Goal: Task Accomplishment & Management: Use online tool/utility

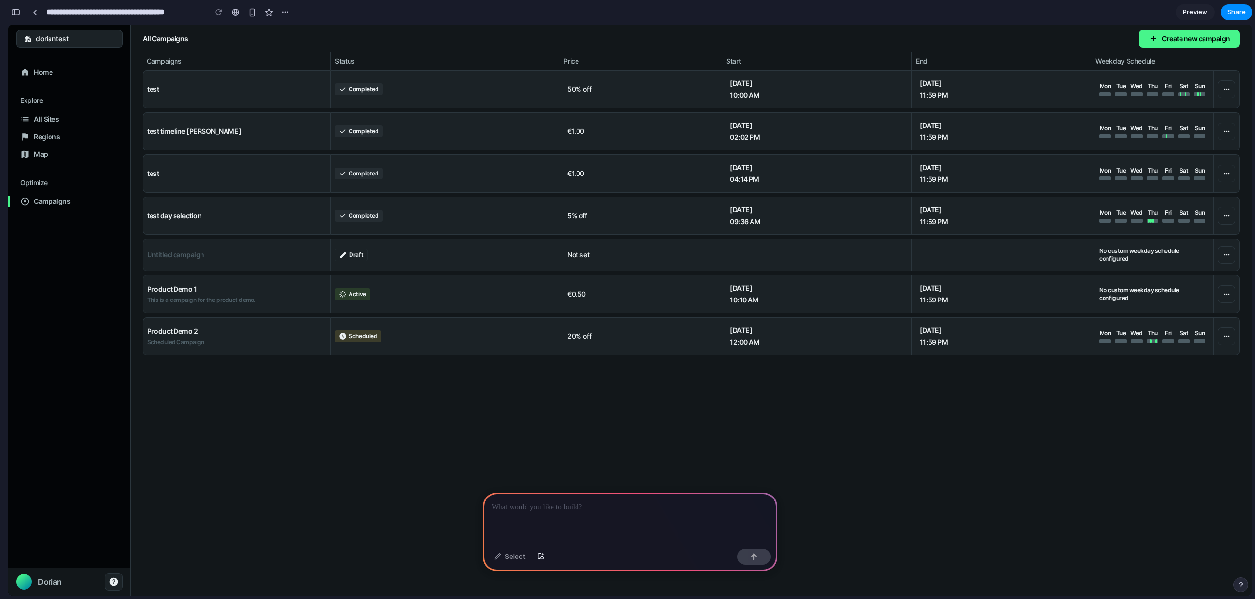
click at [537, 509] on p at bounding box center [630, 508] width 277 height 12
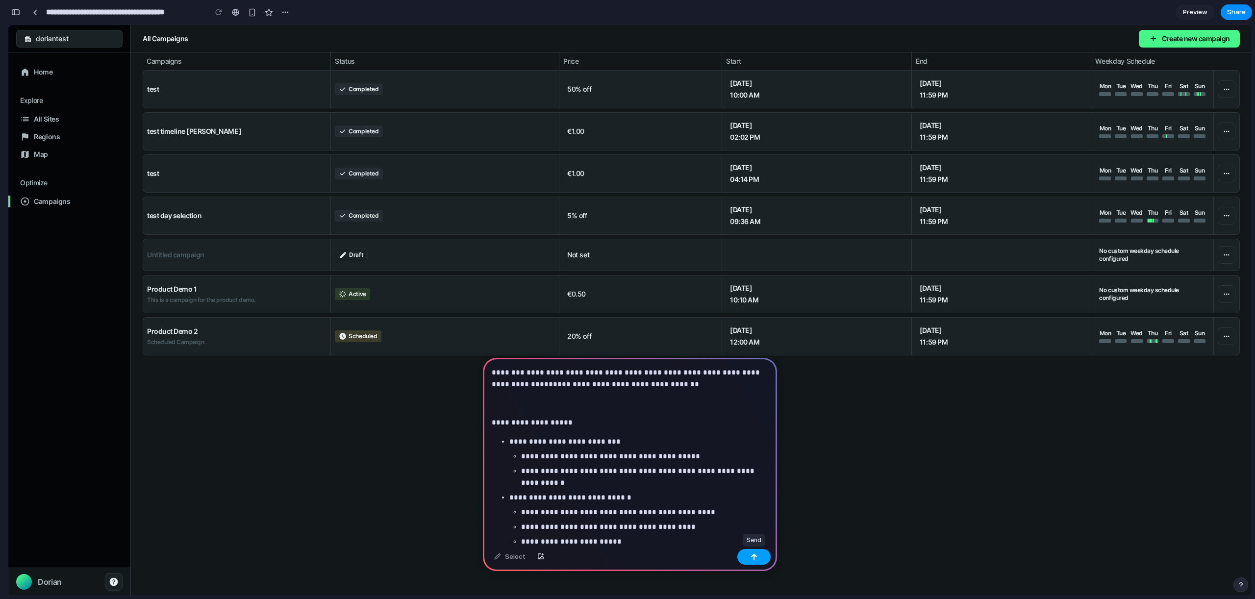
click at [753, 563] on button "button" at bounding box center [753, 557] width 33 height 16
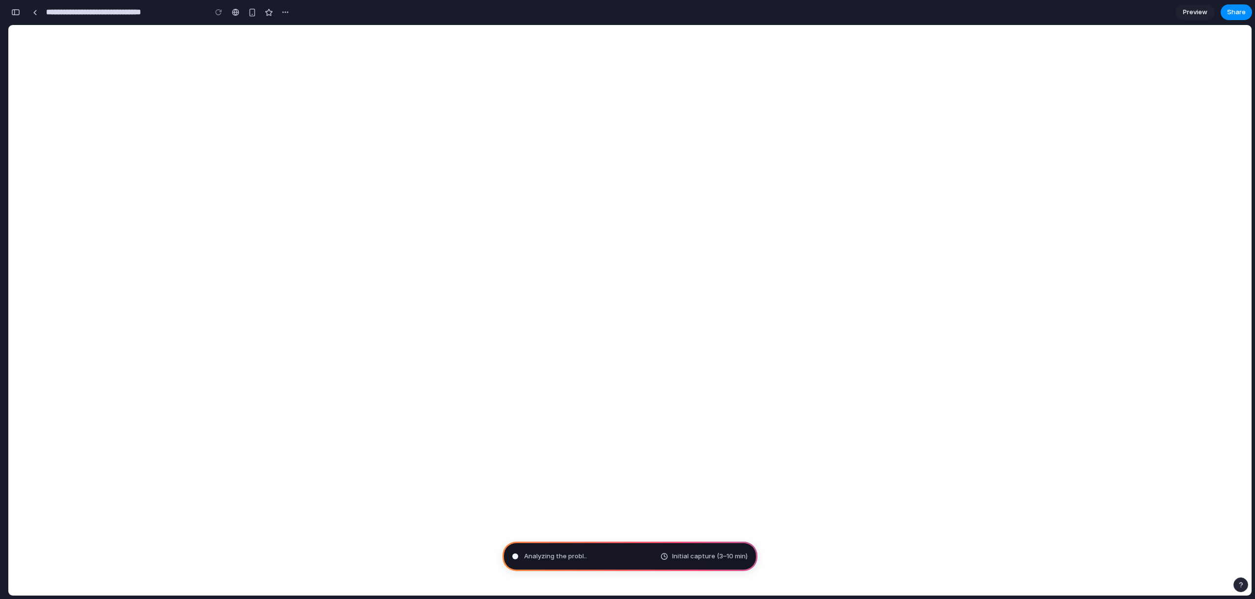
type input "**********"
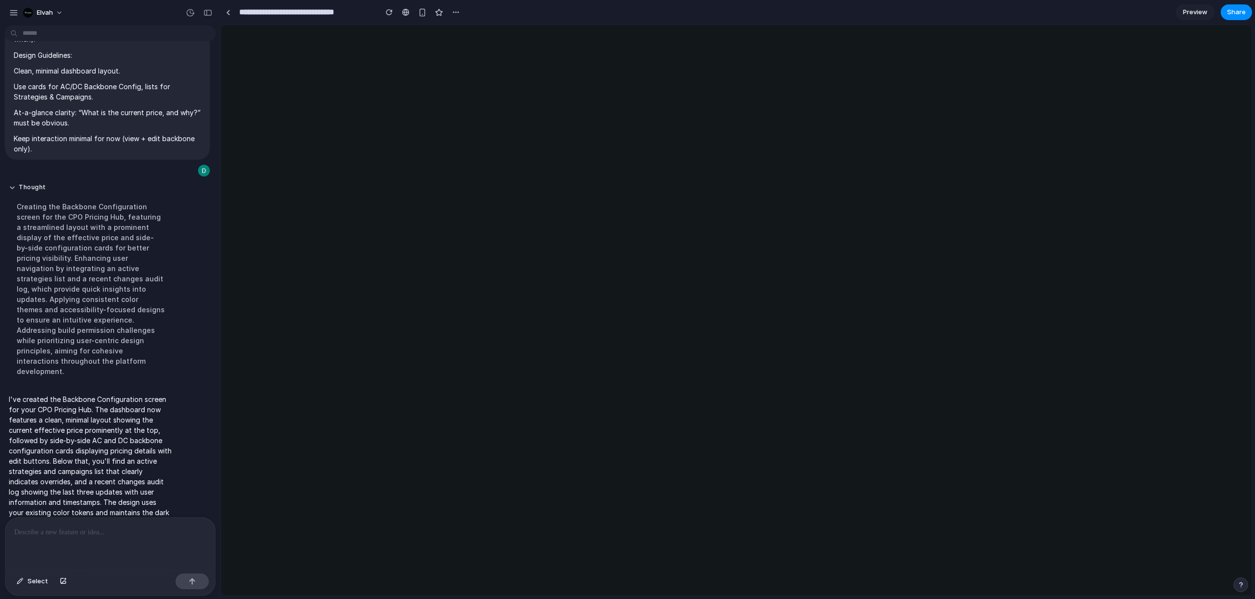
scroll to position [0, 0]
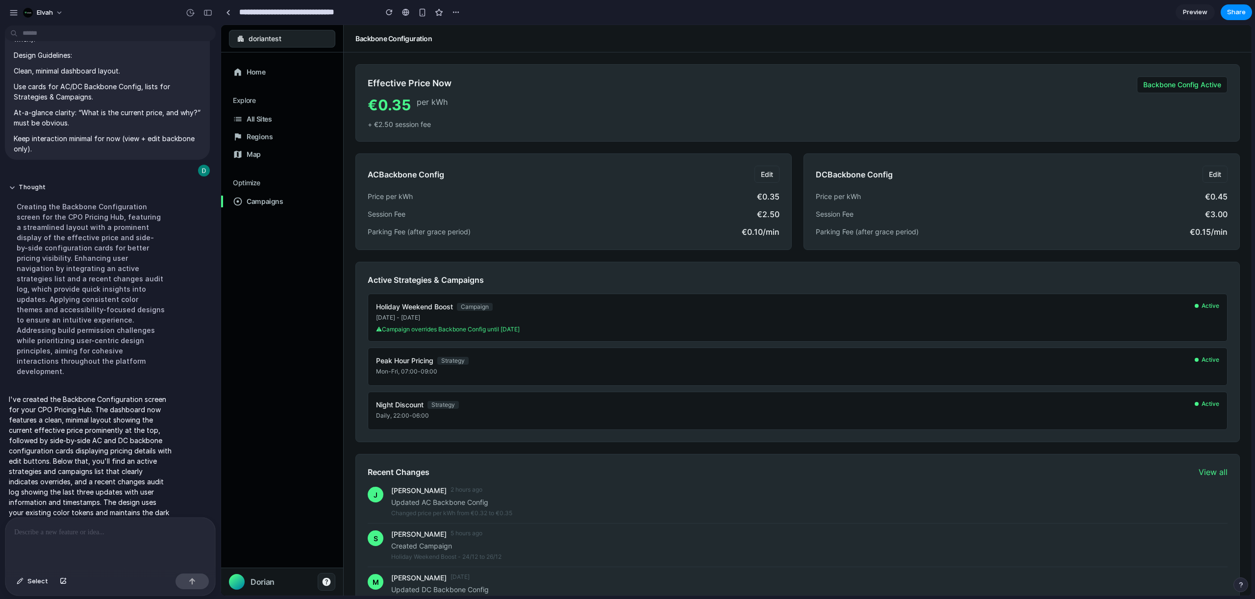
click at [1166, 93] on div "Backbone Config Active" at bounding box center [1182, 84] width 91 height 17
drag, startPoint x: 1145, startPoint y: 84, endPoint x: 882, endPoint y: 75, distance: 263.0
click at [924, 76] on div "Effective Price Now €0.35 per kWh + €2.50 session fee Backbone Config Active" at bounding box center [797, 102] width 885 height 77
drag, startPoint x: 882, startPoint y: 75, endPoint x: 493, endPoint y: 83, distance: 388.9
click at [814, 80] on div "Effective Price Now €0.35 per kWh + €2.50 session fee Backbone Config Active" at bounding box center [797, 102] width 885 height 77
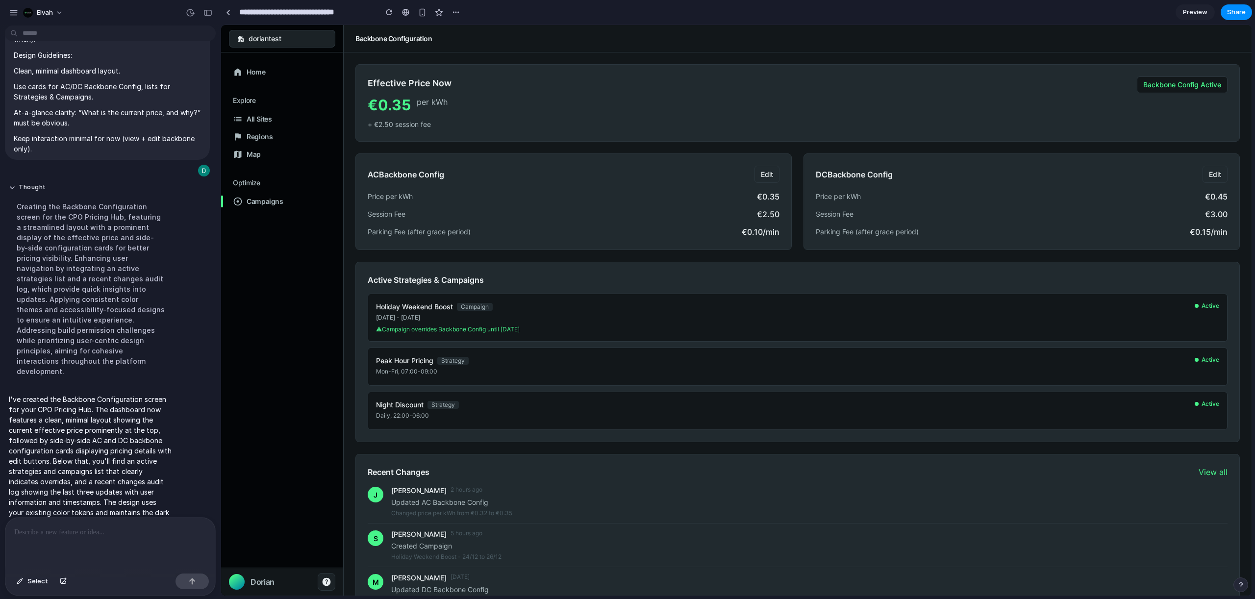
click at [770, 176] on span "Edit" at bounding box center [767, 174] width 12 height 8
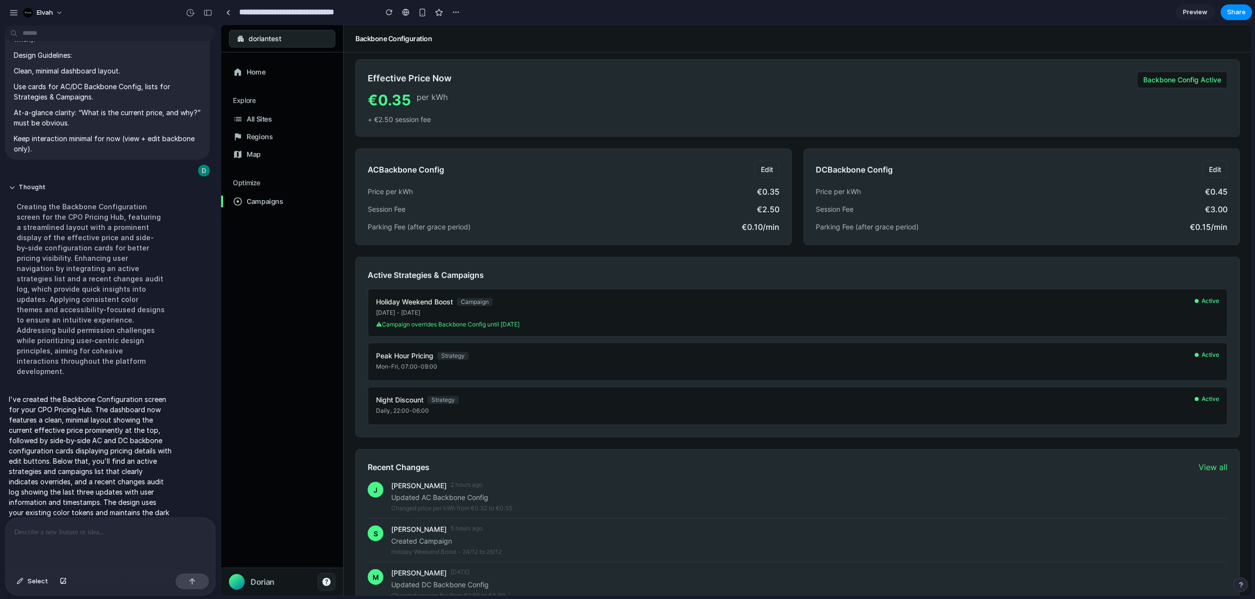
click at [244, 581] on div "button" at bounding box center [237, 582] width 16 height 16
click at [572, 12] on section "**********" at bounding box center [737, 12] width 1032 height 25
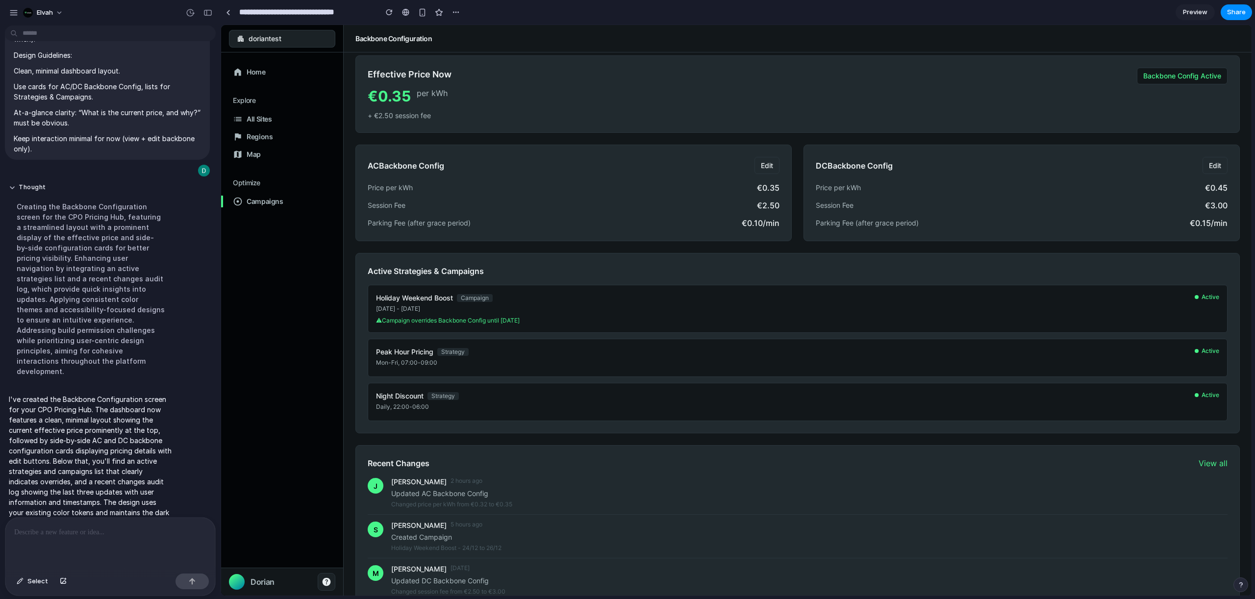
scroll to position [0, 0]
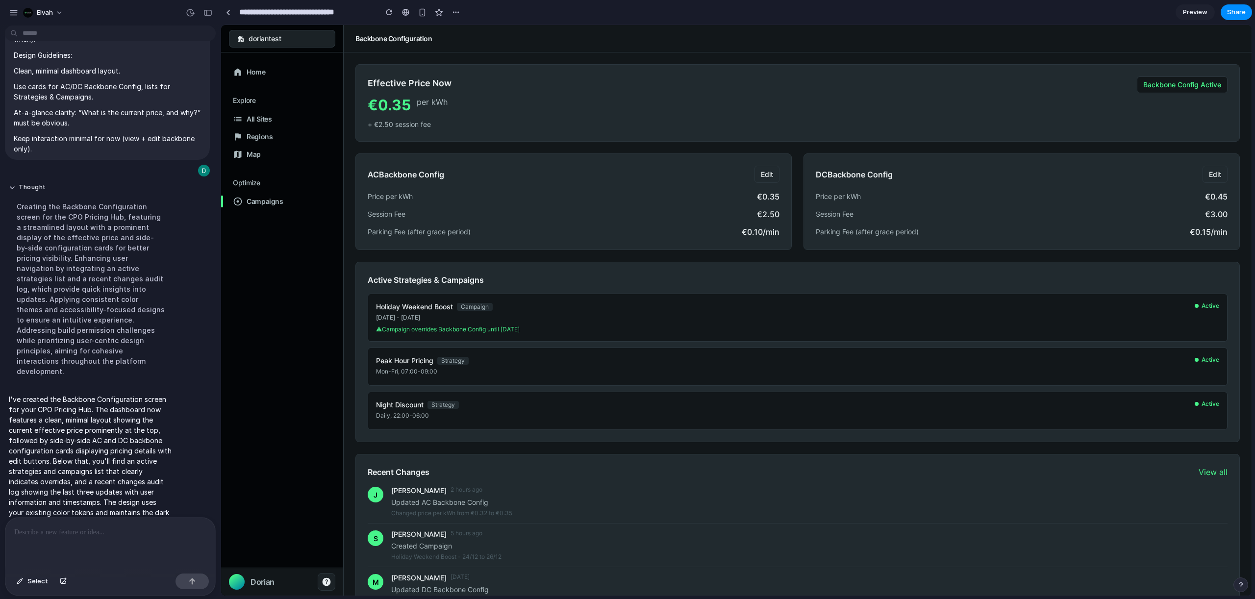
click at [132, 539] on div at bounding box center [110, 544] width 210 height 52
click at [76, 535] on p at bounding box center [110, 533] width 192 height 12
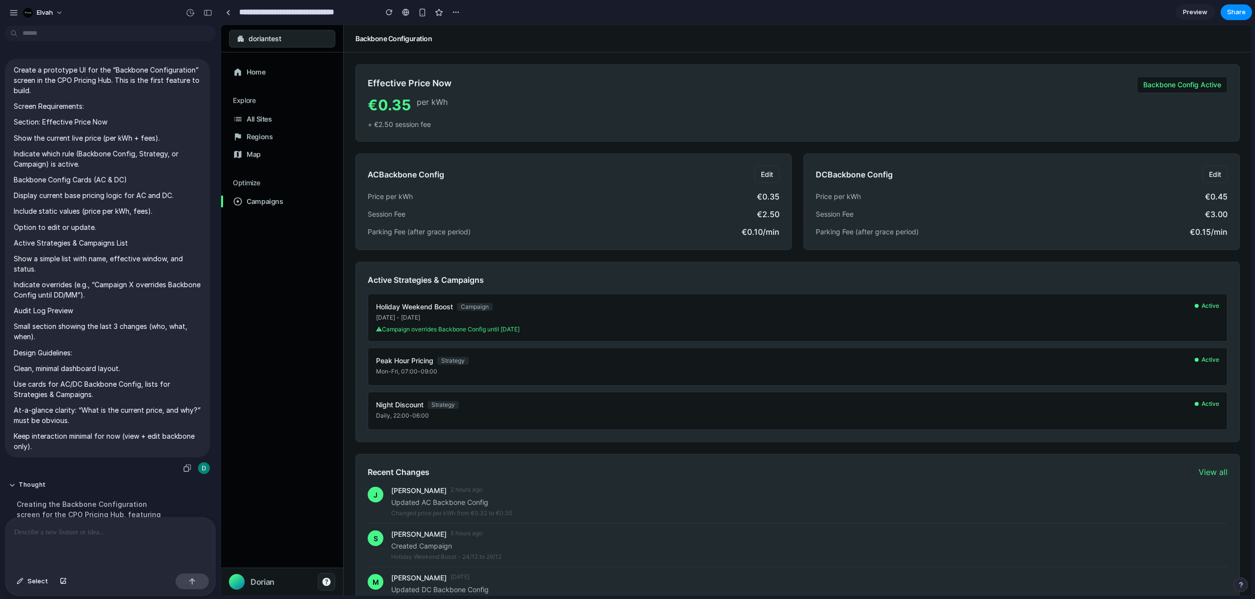
scroll to position [298, 0]
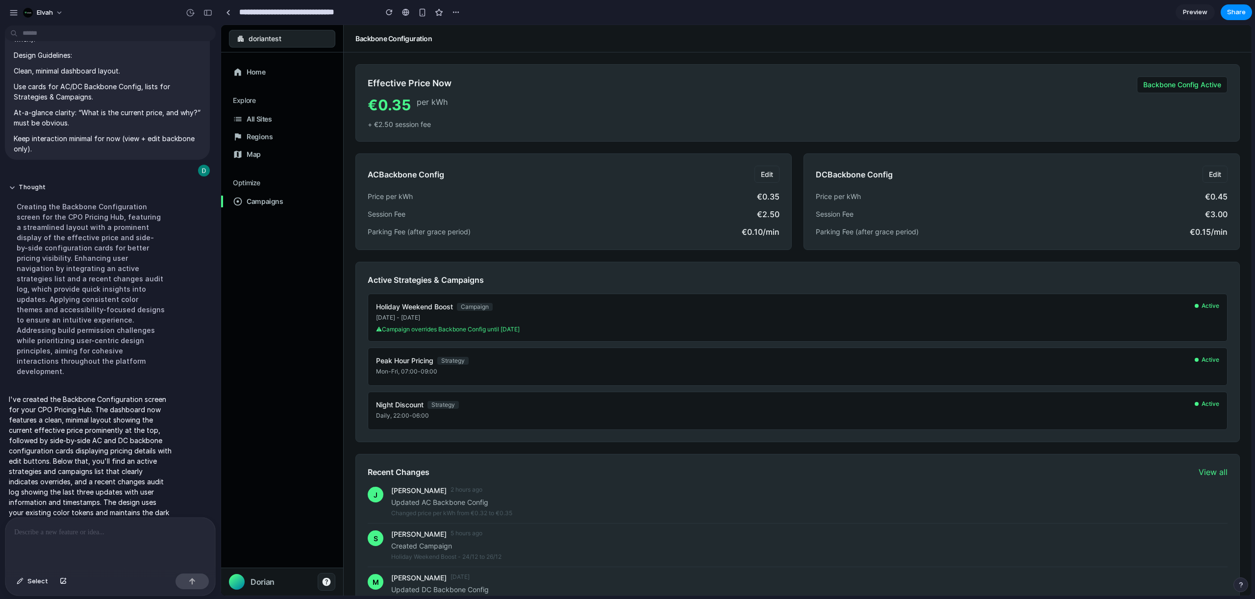
click at [100, 539] on div at bounding box center [110, 544] width 210 height 52
drag, startPoint x: 101, startPoint y: 538, endPoint x: 80, endPoint y: 552, distance: 24.3
click at [89, 544] on div at bounding box center [110, 544] width 210 height 52
click at [27, 583] on button "Select" at bounding box center [32, 582] width 41 height 16
click at [28, 582] on span "Select" at bounding box center [37, 582] width 21 height 10
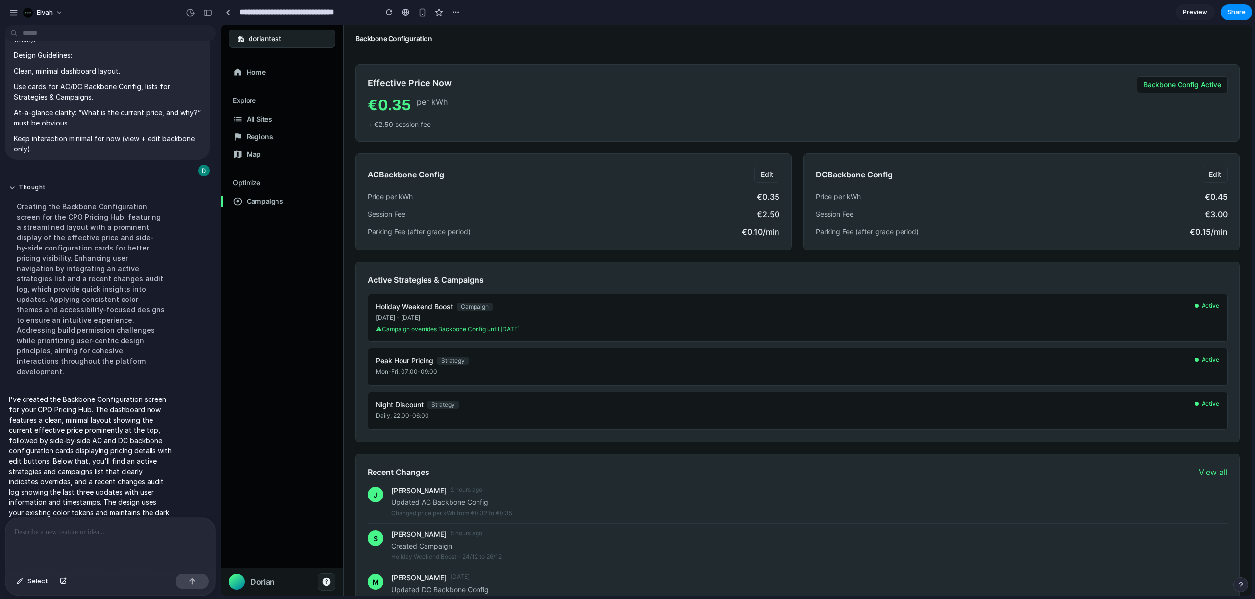
click at [50, 532] on p at bounding box center [110, 533] width 192 height 12
paste div
click at [59, 538] on p at bounding box center [110, 533] width 192 height 12
click at [40, 539] on div at bounding box center [110, 544] width 210 height 52
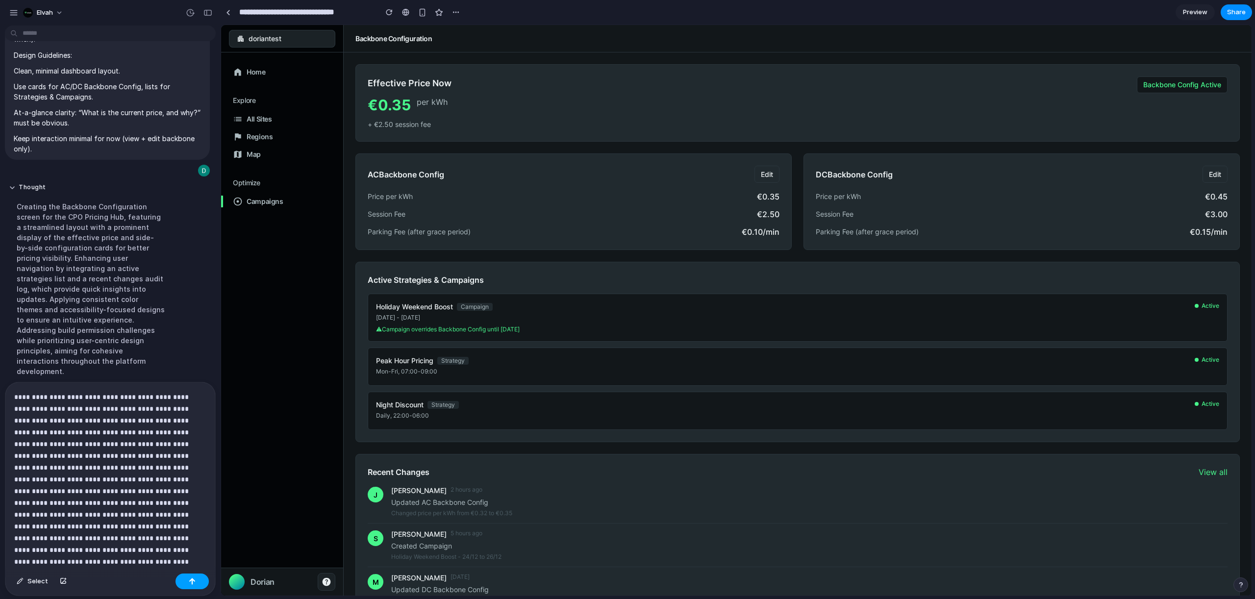
click at [185, 584] on button "button" at bounding box center [192, 582] width 33 height 16
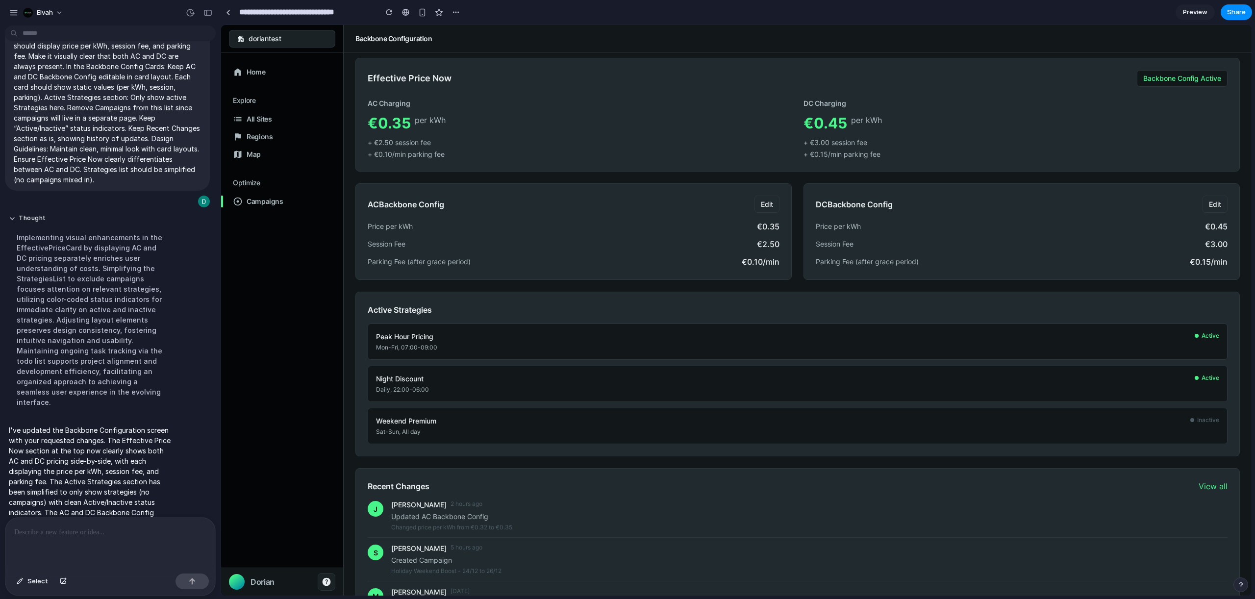
scroll to position [0, 0]
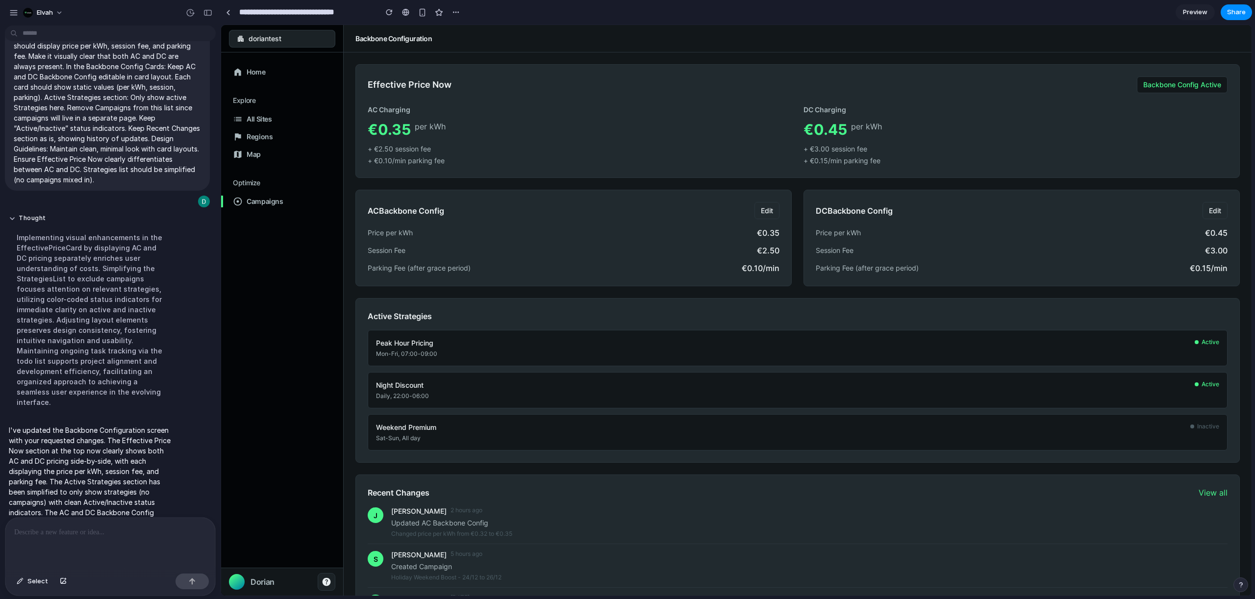
click at [98, 533] on p at bounding box center [110, 533] width 192 height 12
click at [78, 542] on div at bounding box center [110, 544] width 210 height 52
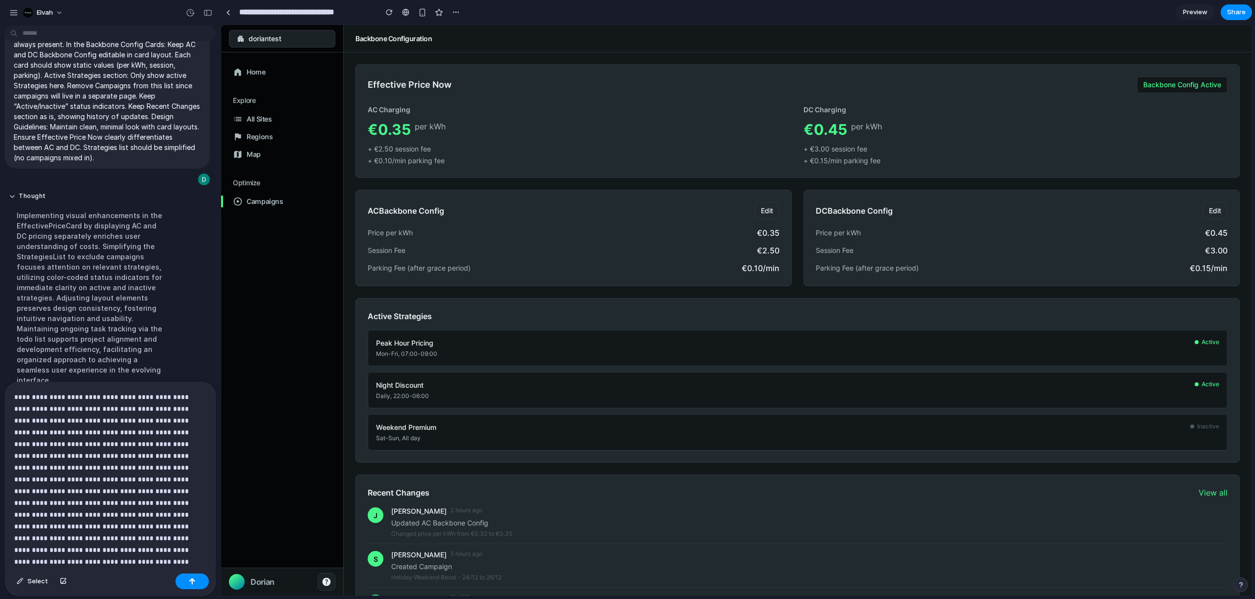
scroll to position [76, 0]
drag, startPoint x: 185, startPoint y: 583, endPoint x: 173, endPoint y: 556, distance: 29.8
click at [185, 583] on button "button" at bounding box center [192, 582] width 33 height 16
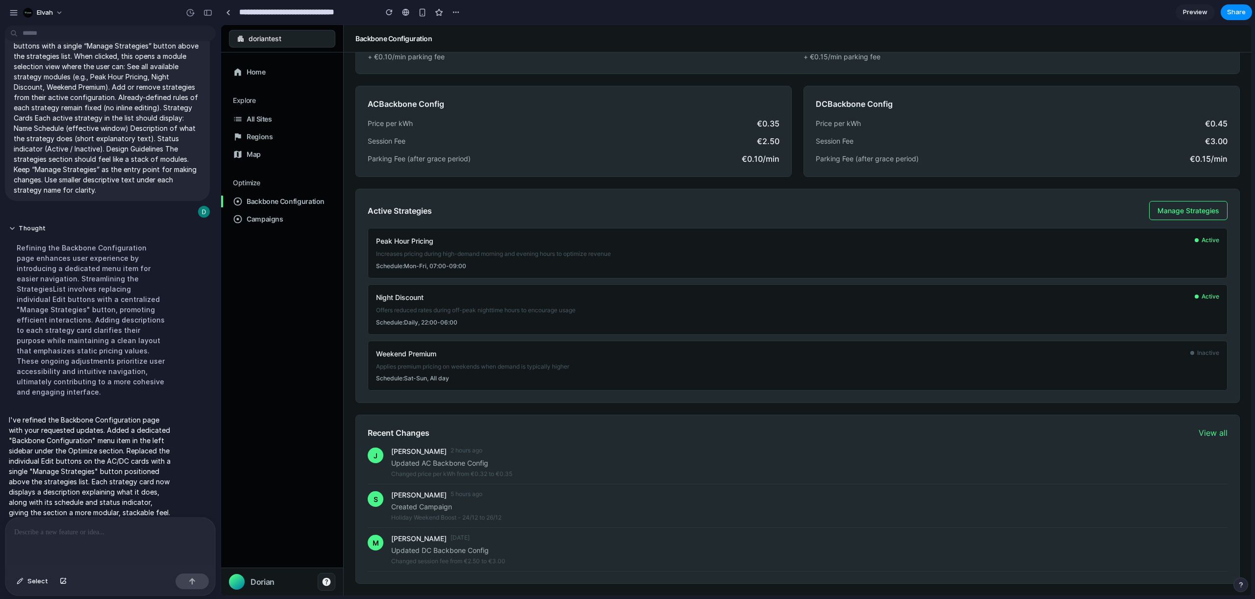
scroll to position [0, 0]
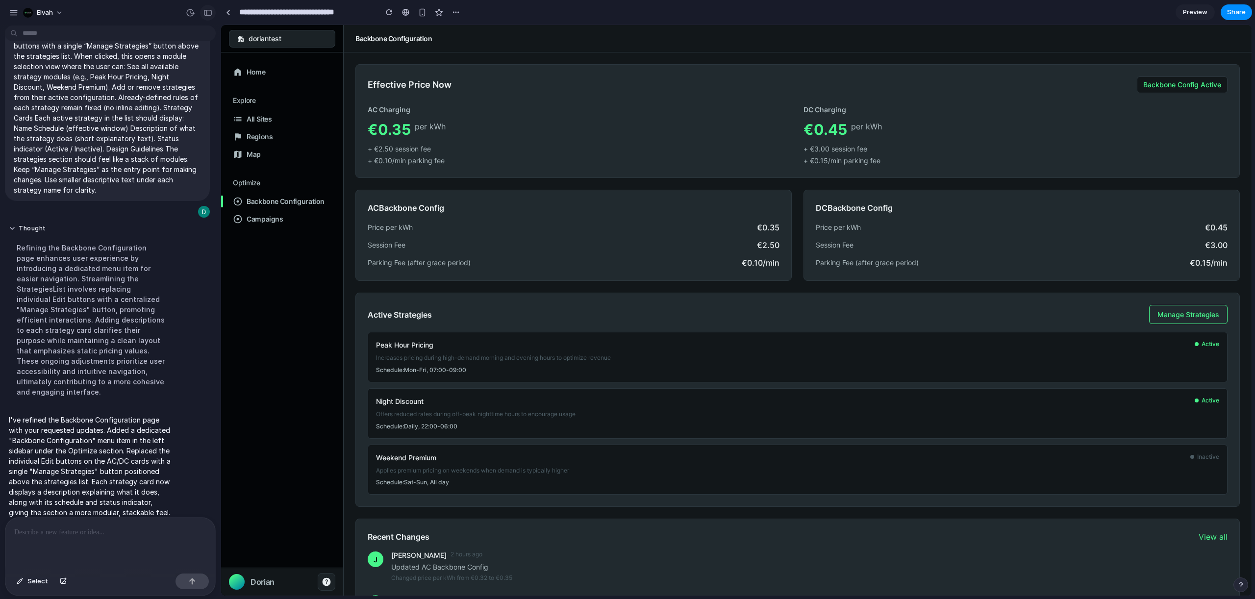
click at [211, 14] on div "button" at bounding box center [207, 12] width 9 height 7
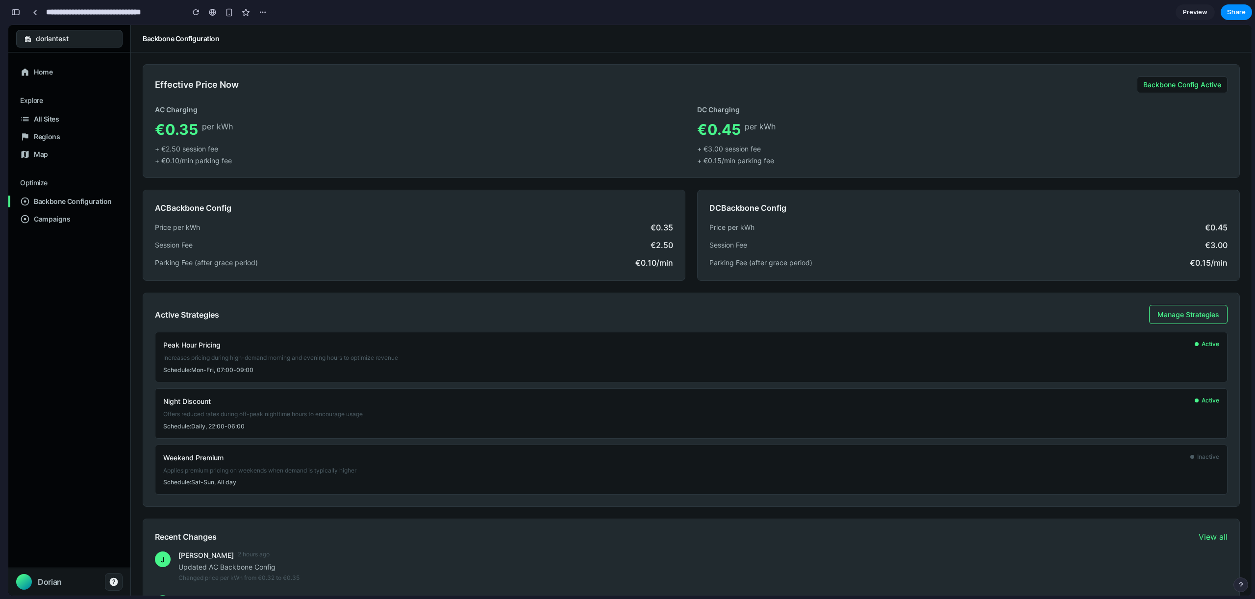
scroll to position [104, 0]
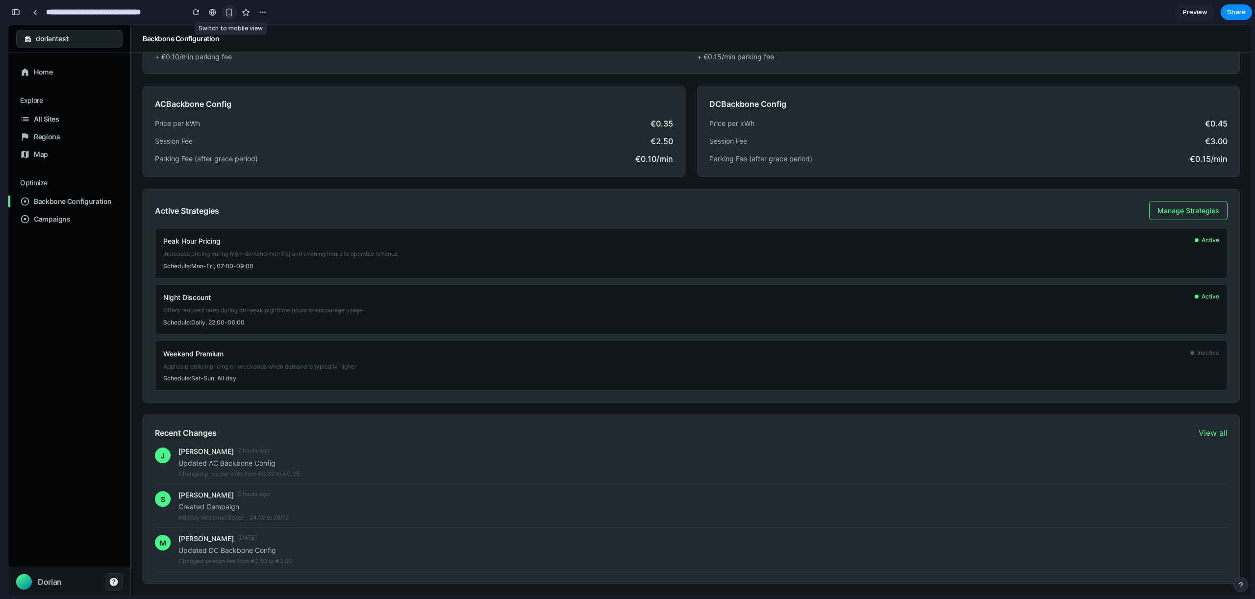
click at [227, 11] on div "button" at bounding box center [229, 12] width 8 height 8
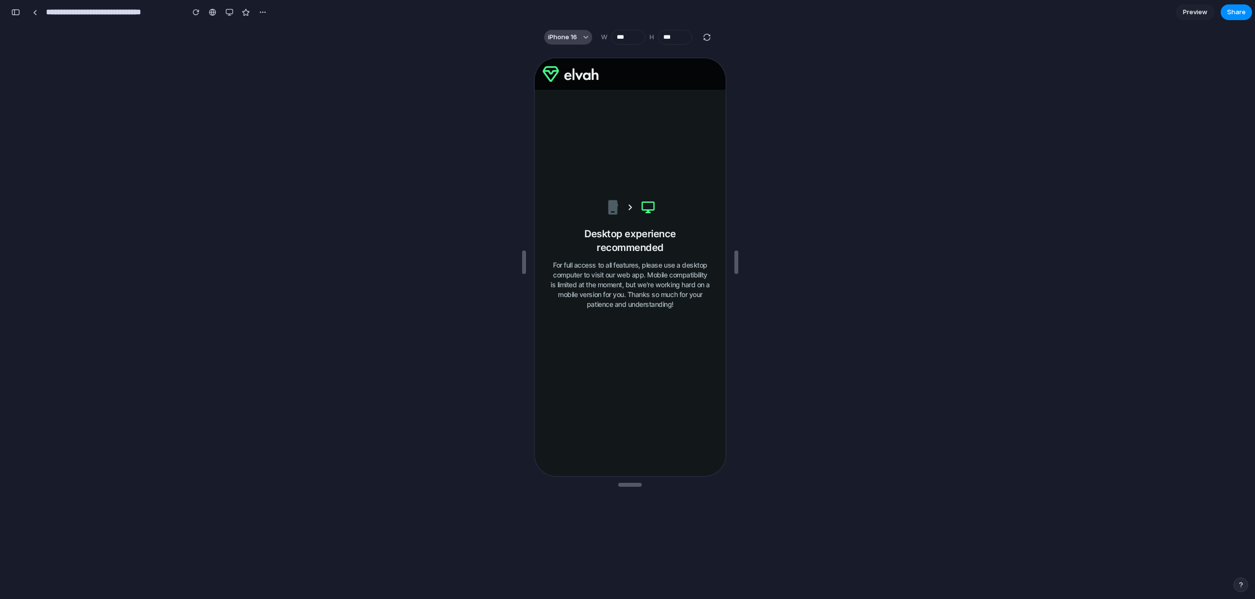
click at [571, 35] on span "iPhone 16" at bounding box center [562, 37] width 29 height 10
click at [230, 13] on div "Custom iPhone 16 iPhone 16 Pro iPhone 16 Pro Max iPhone 16 Plus iPhone SE iPad …" at bounding box center [627, 299] width 1255 height 599
click at [230, 12] on div "button" at bounding box center [230, 12] width 8 height 8
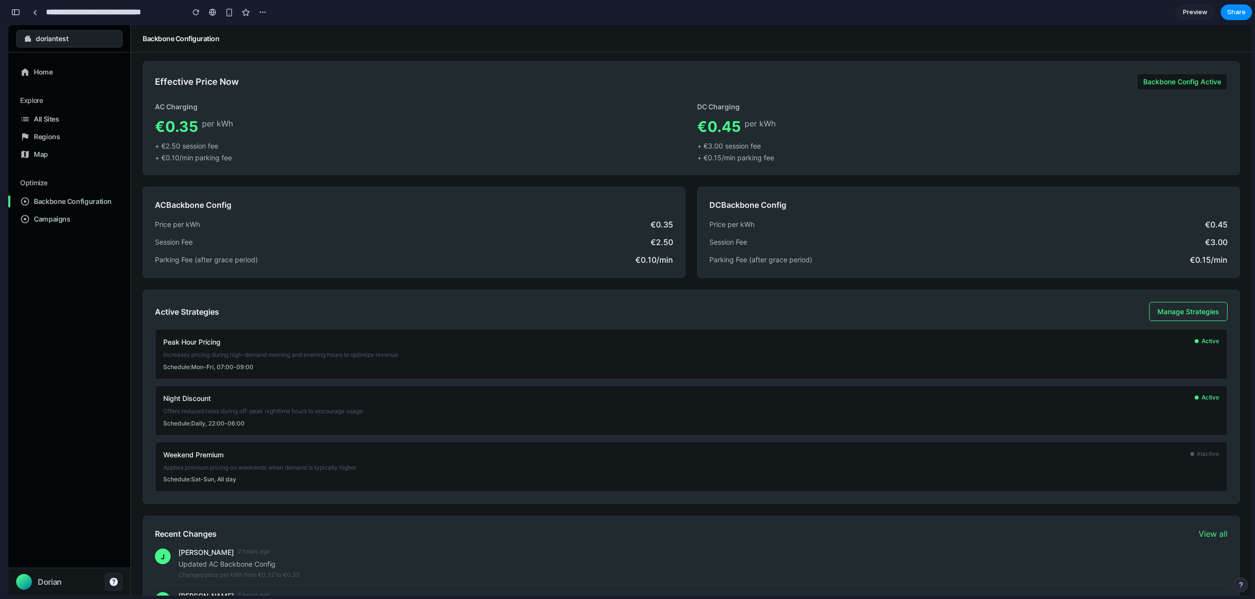
scroll to position [0, 0]
click at [1246, 585] on button "button" at bounding box center [1241, 585] width 15 height 15
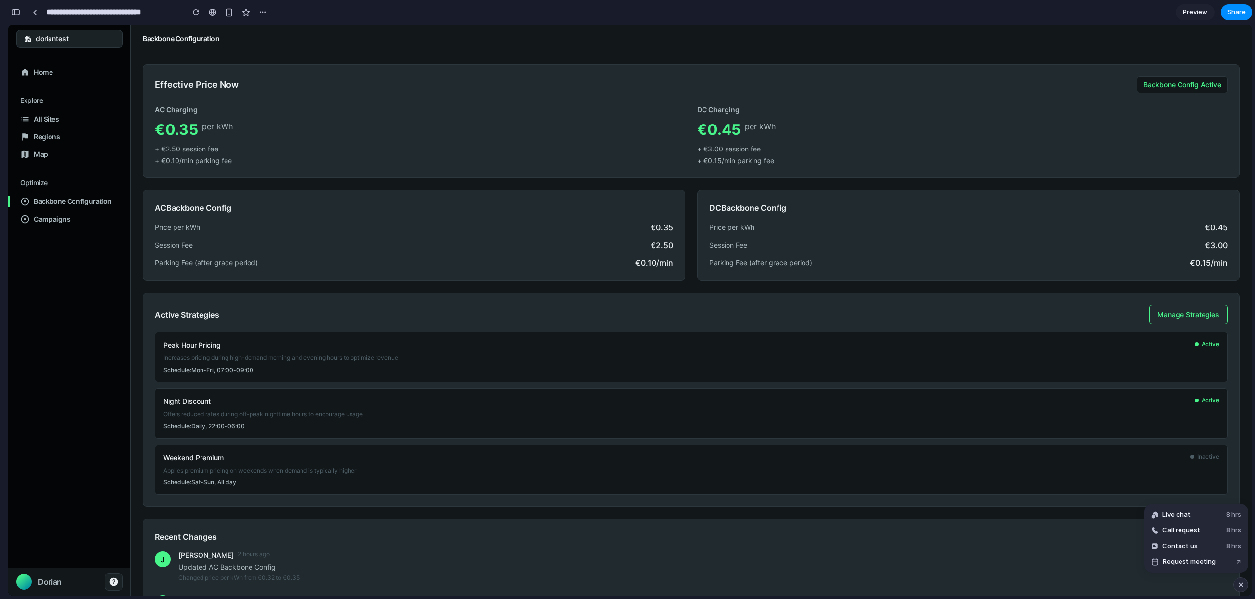
click at [1103, 560] on div "John Smith 2 hours ago" at bounding box center [702, 556] width 1049 height 10
click at [1239, 583] on div "button" at bounding box center [1241, 585] width 8 height 12
click at [19, 14] on div "button" at bounding box center [15, 12] width 9 height 7
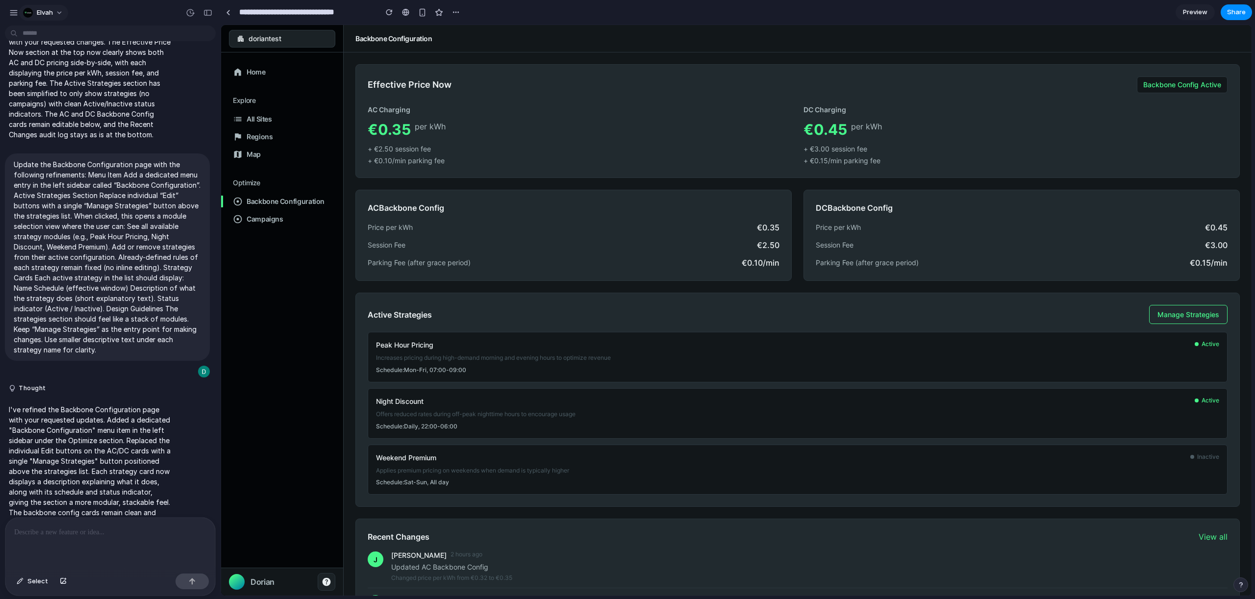
click at [64, 15] on button "Elvah" at bounding box center [43, 13] width 49 height 16
click at [90, 14] on div "Settings Invite members Change theme Sign out" at bounding box center [627, 299] width 1255 height 599
click at [56, 13] on button "Elvah" at bounding box center [43, 13] width 49 height 16
click at [103, 20] on div "Settings Invite members Change theme Sign out" at bounding box center [627, 299] width 1255 height 599
click at [1197, 17] on span "Preview" at bounding box center [1195, 12] width 25 height 10
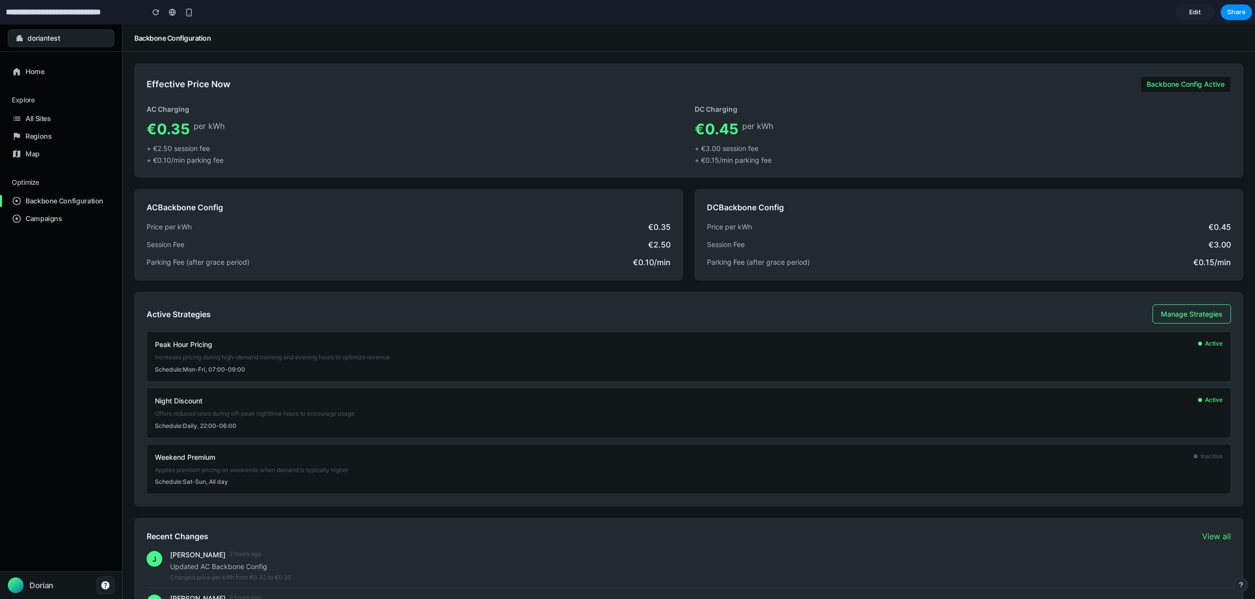
click at [1173, 87] on div "Backbone Config Active" at bounding box center [1186, 84] width 91 height 17
click at [1174, 84] on div "Backbone Config Active" at bounding box center [1186, 84] width 91 height 17
click at [1195, 12] on span "Edit" at bounding box center [1196, 12] width 12 height 10
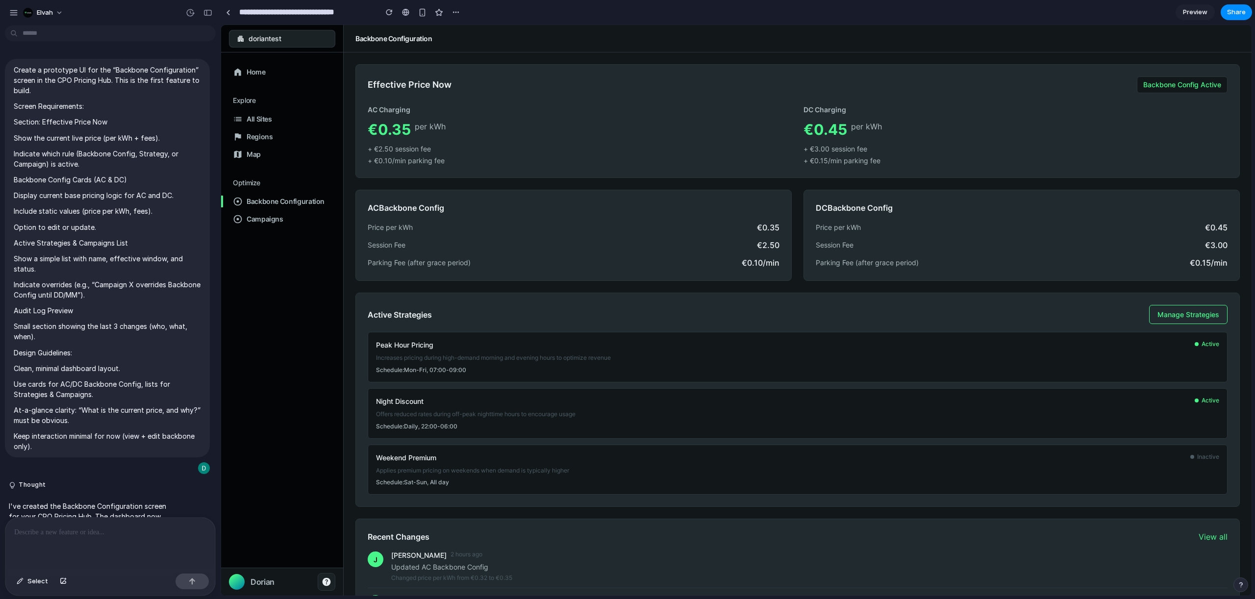
scroll to position [842, 0]
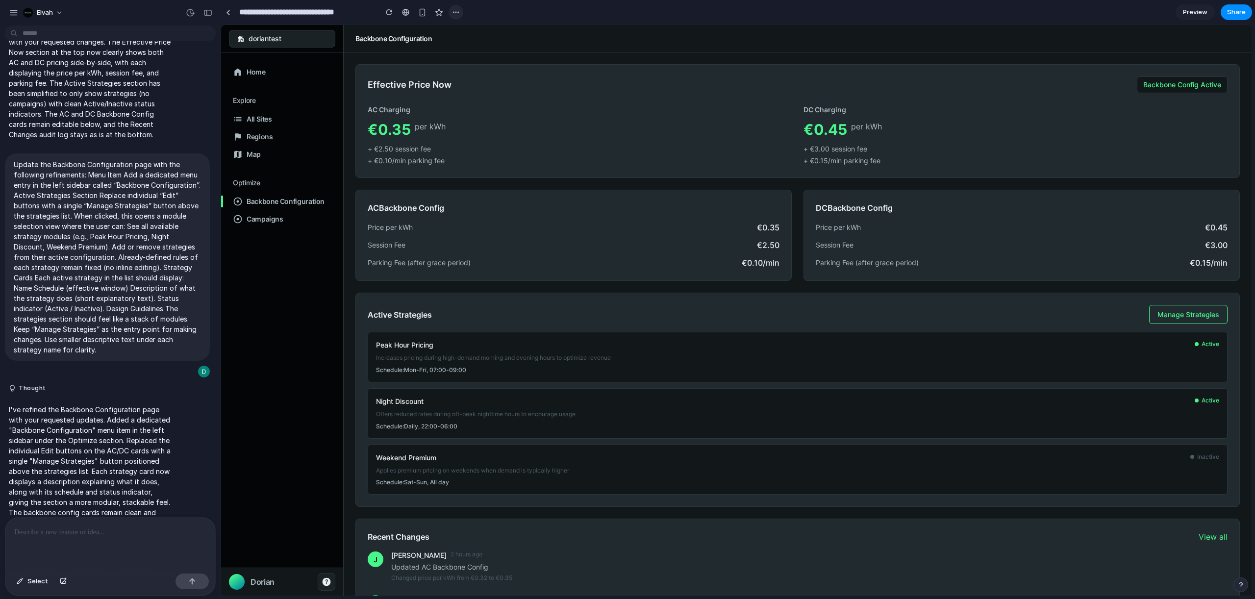
click at [456, 11] on div "button" at bounding box center [456, 12] width 8 height 8
click at [520, 12] on div "Duplicate Delete" at bounding box center [627, 299] width 1255 height 599
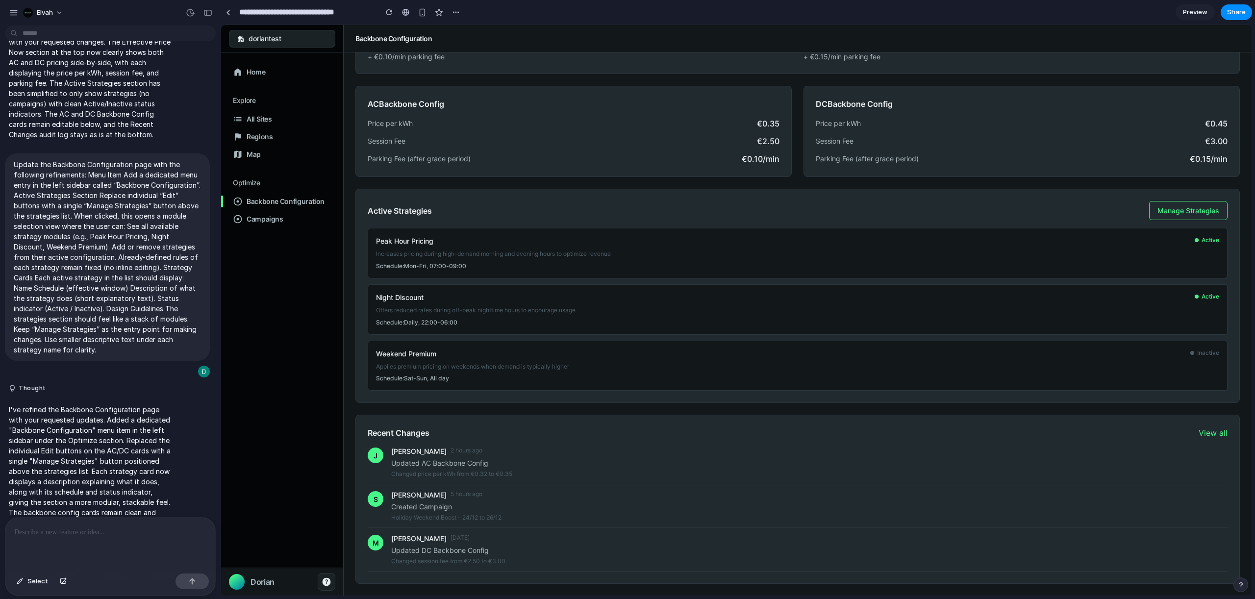
scroll to position [0, 0]
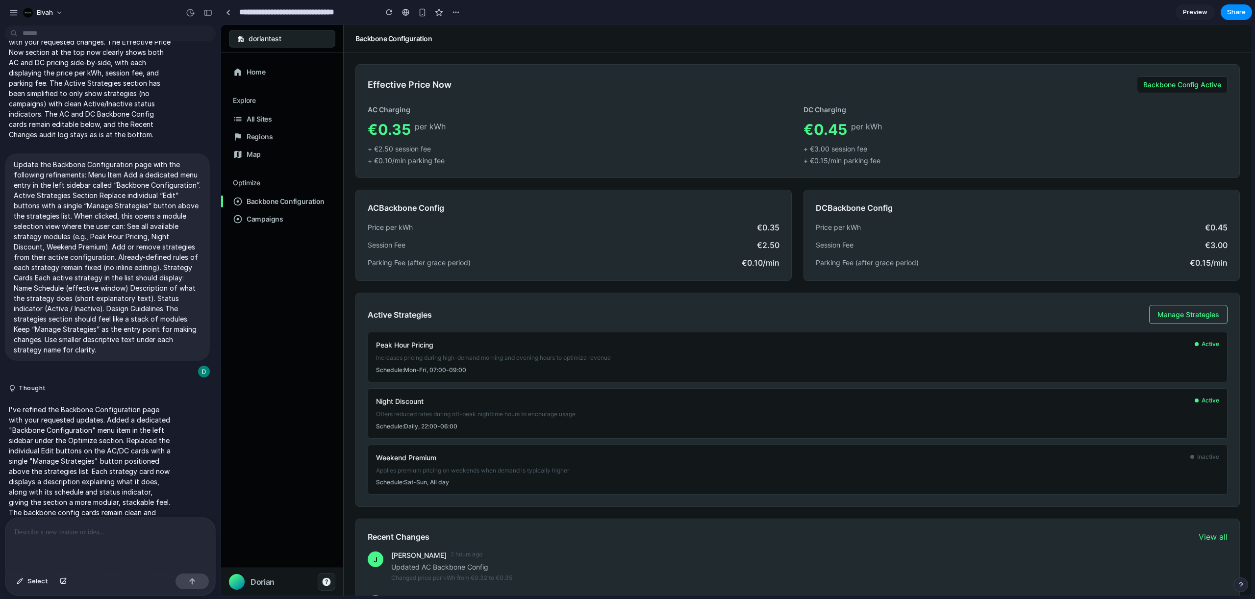
click at [260, 213] on link "Campaigns" at bounding box center [259, 219] width 60 height 16
click at [258, 218] on span "Campaigns" at bounding box center [265, 219] width 37 height 10
click at [252, 222] on span "Campaigns" at bounding box center [265, 219] width 37 height 10
click at [251, 222] on span "Campaigns" at bounding box center [265, 219] width 37 height 10
click at [453, 12] on div "button" at bounding box center [456, 12] width 8 height 8
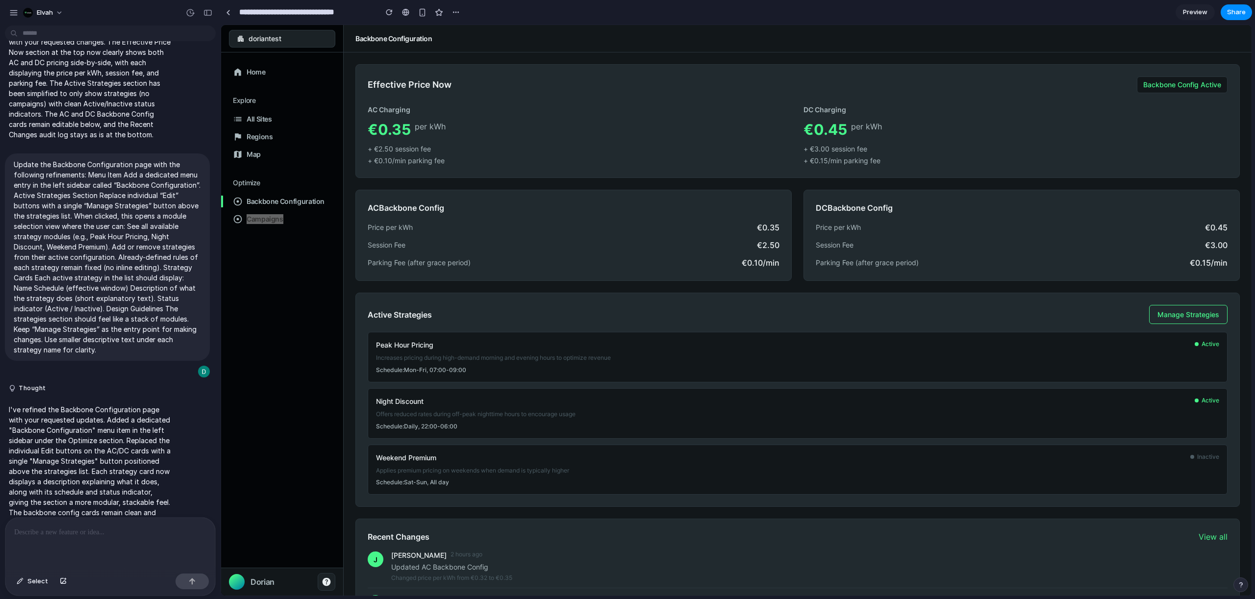
click at [1187, 11] on span "Preview" at bounding box center [1195, 12] width 25 height 10
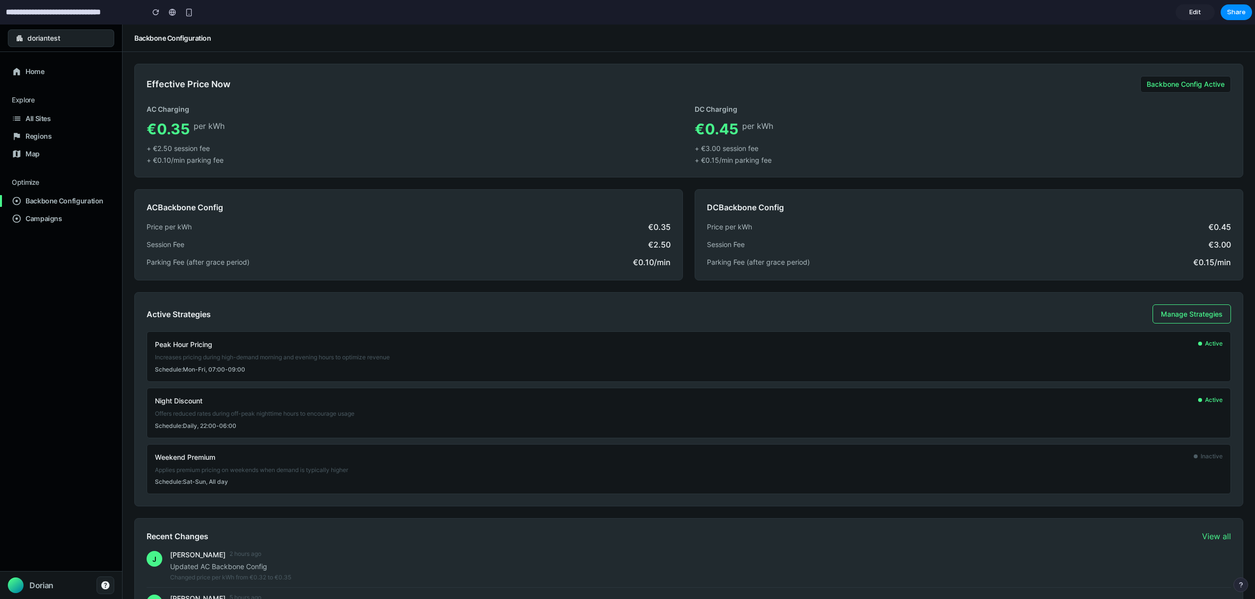
click at [72, 204] on span "Backbone Configuration" at bounding box center [64, 201] width 78 height 10
click at [67, 203] on span "Backbone Configuration" at bounding box center [64, 201] width 78 height 10
click at [20, 202] on icon at bounding box center [17, 201] width 8 height 8
drag, startPoint x: 18, startPoint y: 201, endPoint x: 15, endPoint y: 210, distance: 9.3
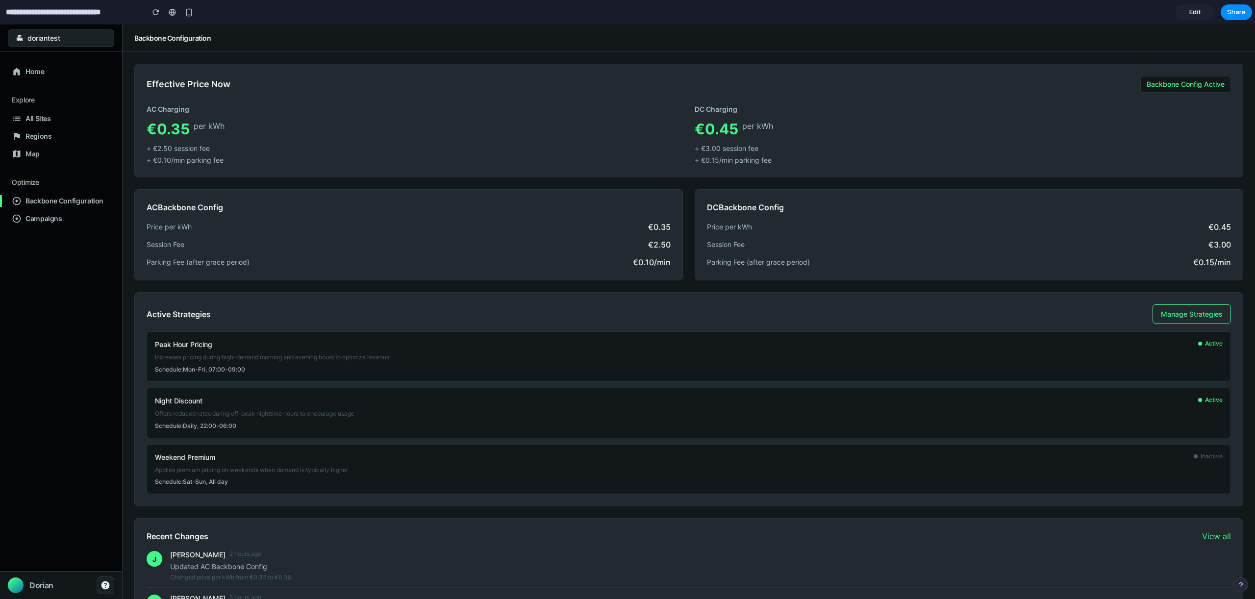
click at [18, 201] on icon at bounding box center [17, 201] width 10 height 10
click at [15, 214] on icon at bounding box center [17, 219] width 10 height 10
click at [15, 218] on icon at bounding box center [17, 219] width 10 height 10
drag, startPoint x: 14, startPoint y: 218, endPoint x: 25, endPoint y: 163, distance: 55.4
click at [14, 217] on icon at bounding box center [17, 219] width 10 height 10
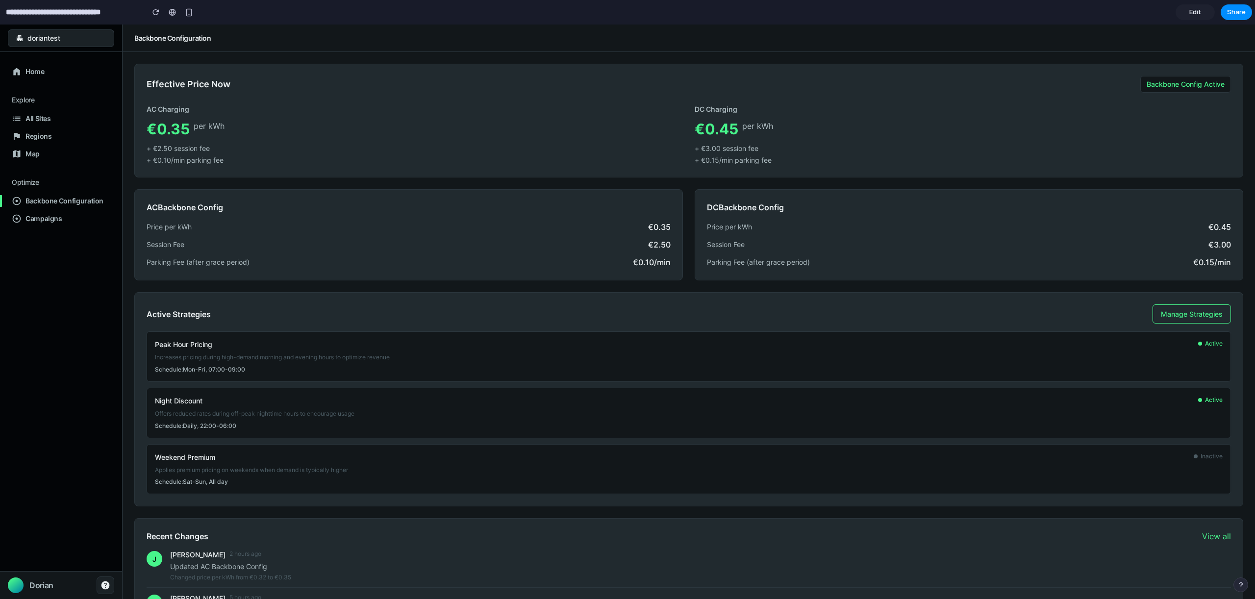
click at [31, 134] on span "Regions" at bounding box center [38, 136] width 26 height 10
click at [1196, 11] on span "Edit" at bounding box center [1196, 12] width 12 height 10
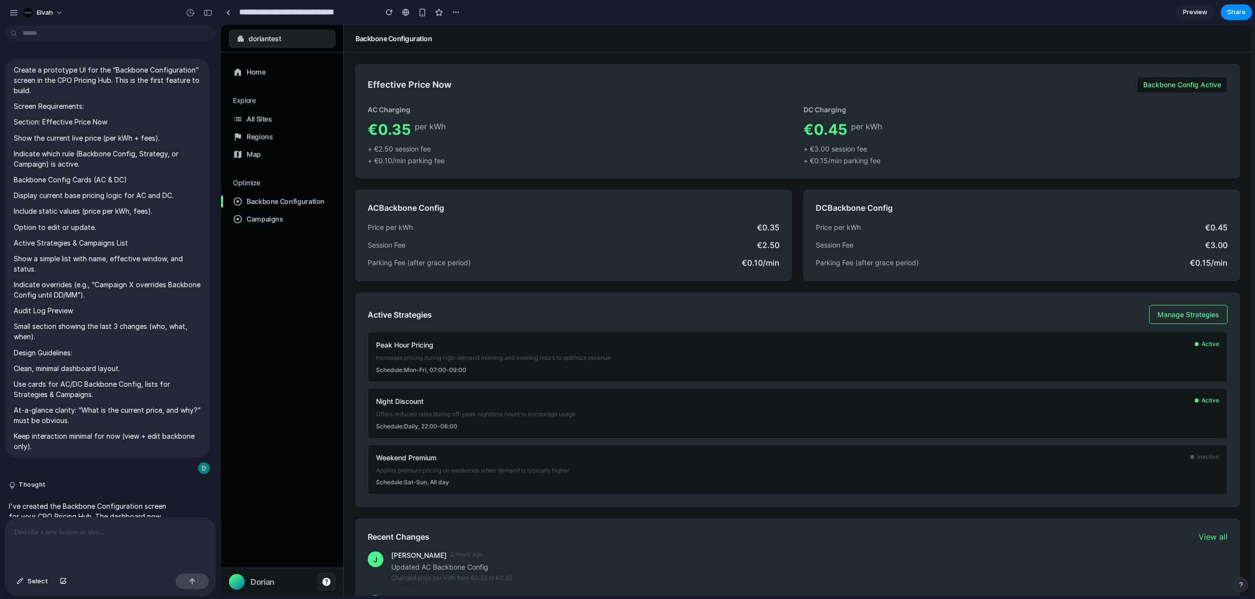
scroll to position [842, 0]
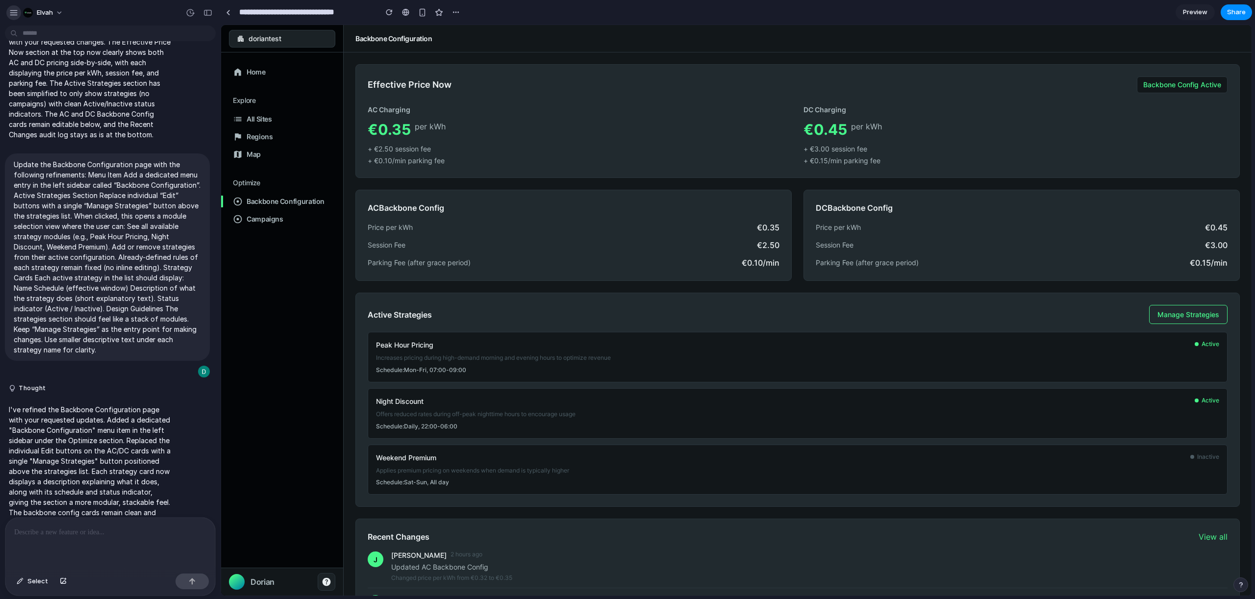
click at [14, 9] on div "button" at bounding box center [13, 12] width 9 height 9
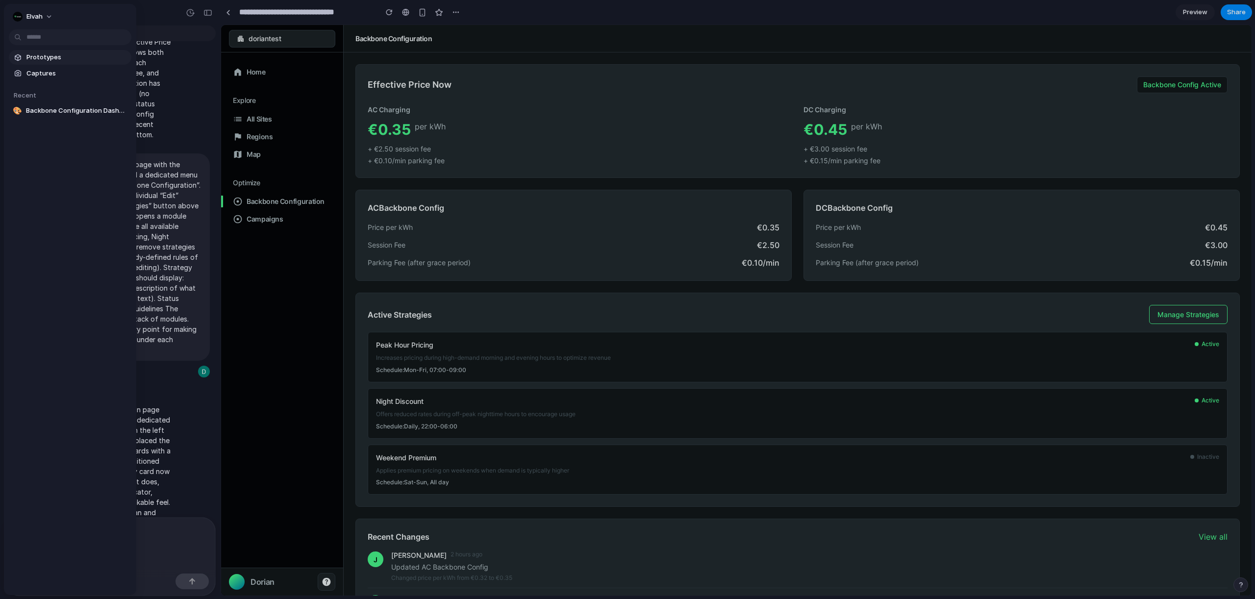
click at [57, 56] on span "Prototypes" at bounding box center [76, 57] width 101 height 10
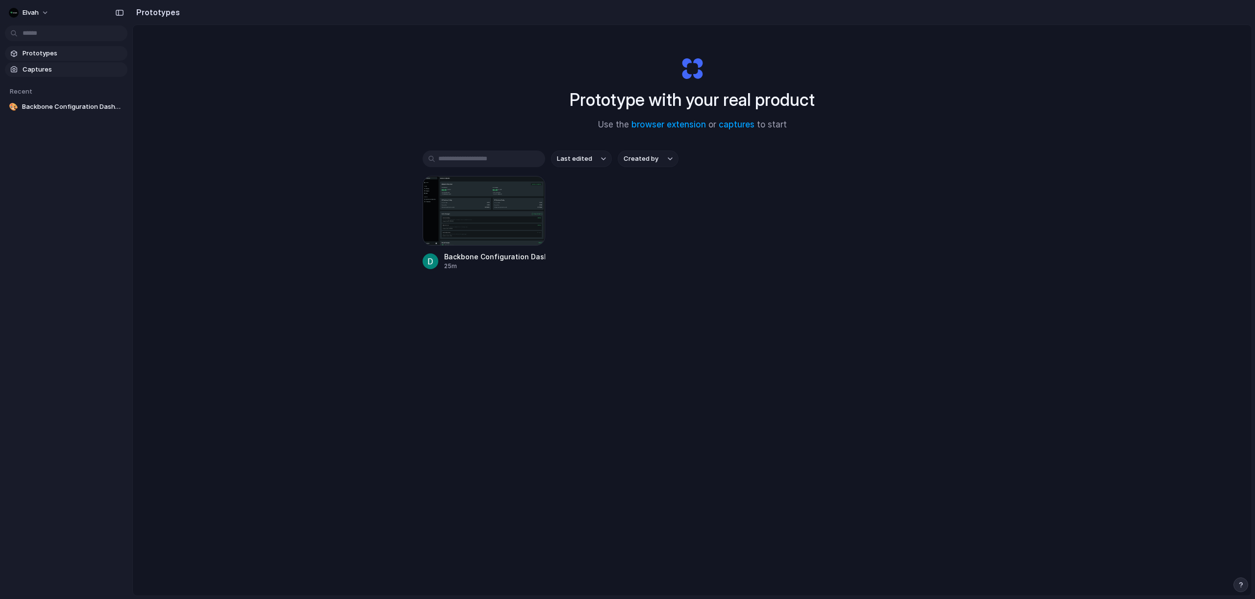
click at [46, 69] on span "Captures" at bounding box center [73, 70] width 101 height 10
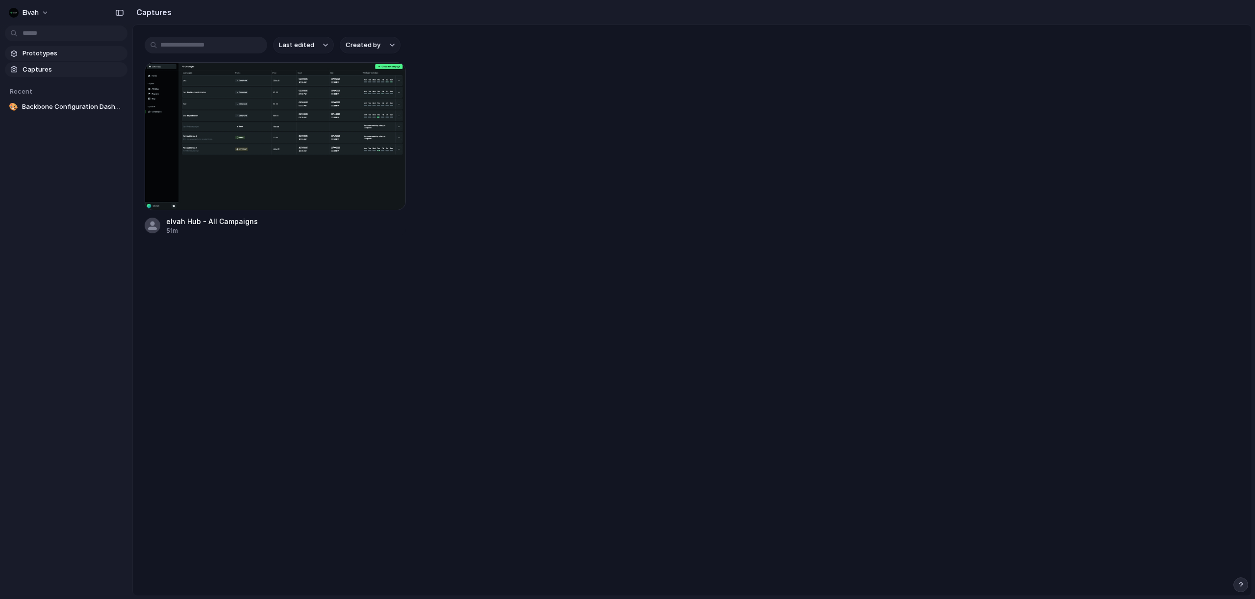
click at [50, 56] on span "Prototypes" at bounding box center [73, 54] width 101 height 10
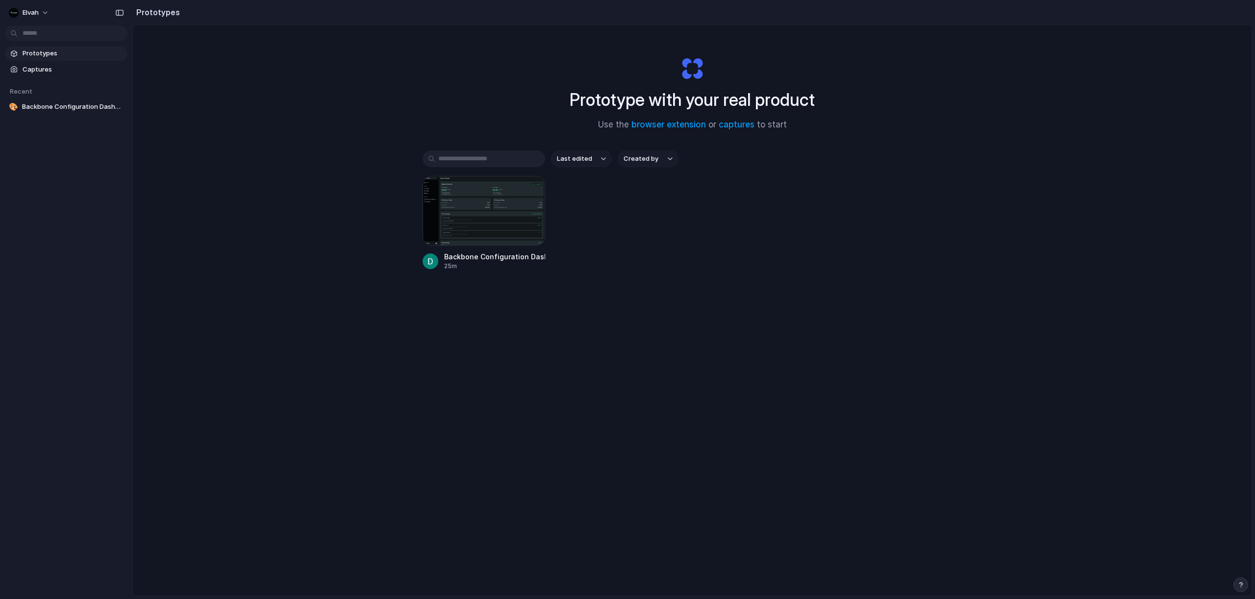
click at [309, 253] on div "Prototype with your real product Use the browser extension or captures to start…" at bounding box center [692, 336] width 1119 height 623
